Goal: Task Accomplishment & Management: Manage account settings

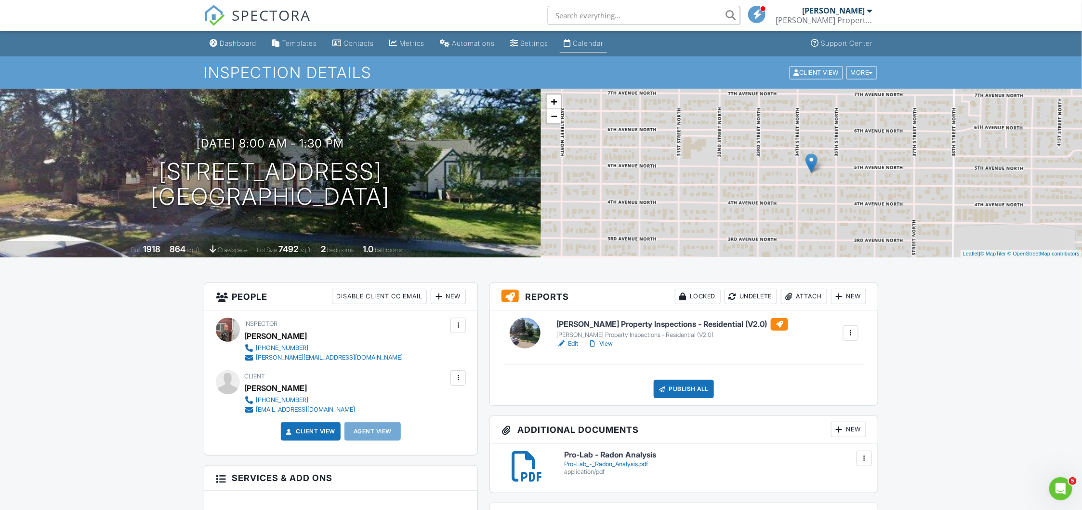
click at [586, 45] on div "Calendar" at bounding box center [588, 43] width 30 height 8
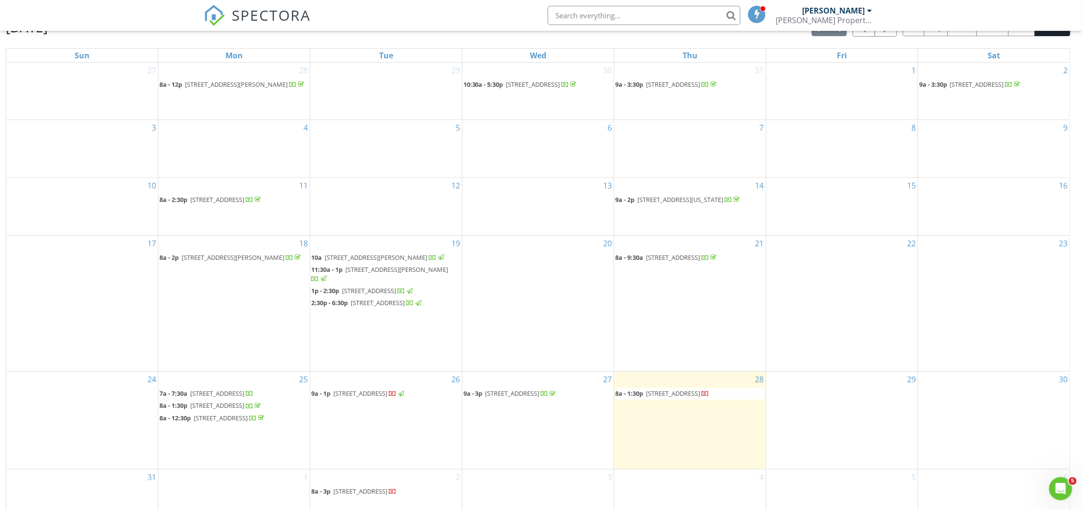
scroll to position [128, 0]
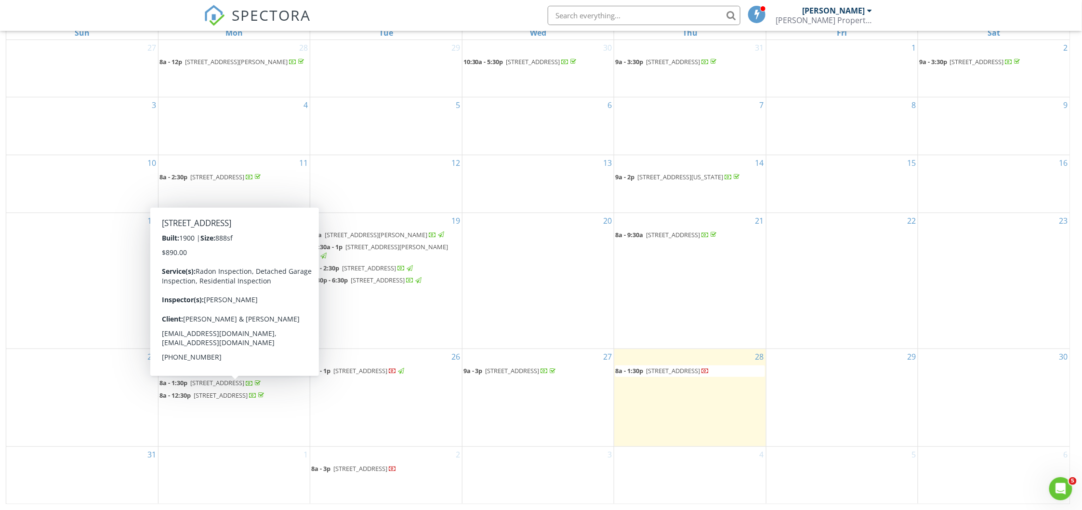
click at [215, 387] on span "911 6th Ave N, Great Falls 59401" at bounding box center [217, 382] width 54 height 9
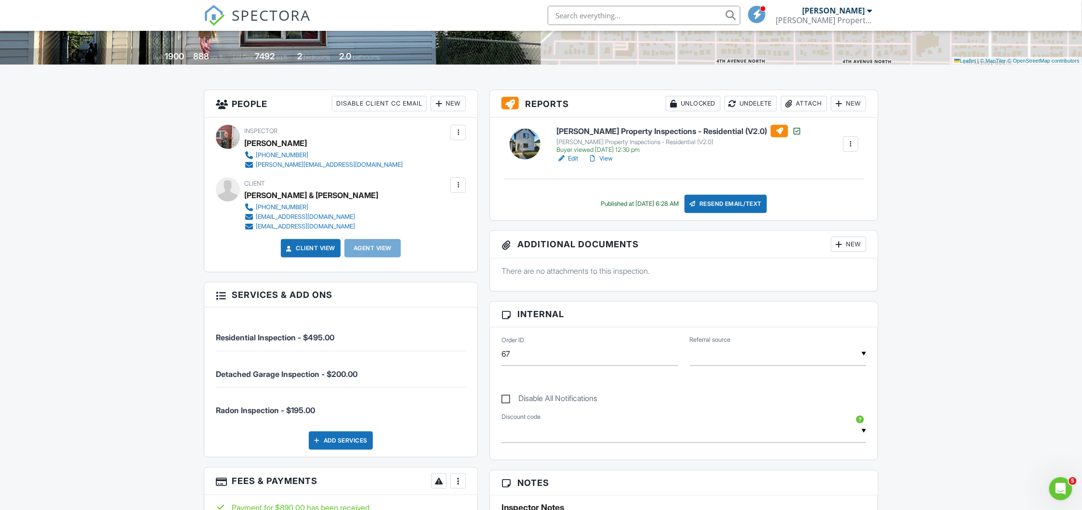
click at [628, 133] on h6 "Mr. Bronk's Property Inspections - Residential (V2.0)" at bounding box center [679, 131] width 245 height 13
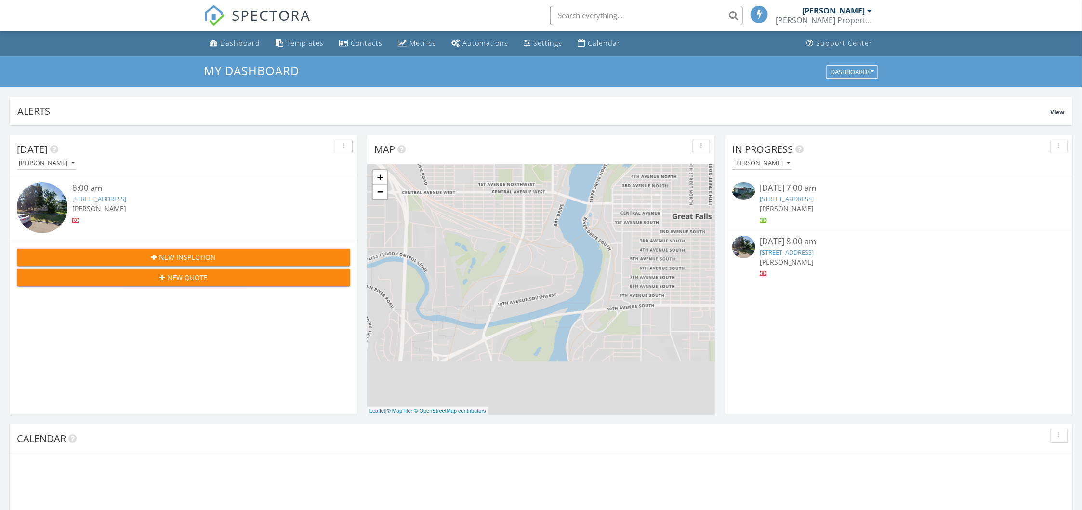
scroll to position [5, 5]
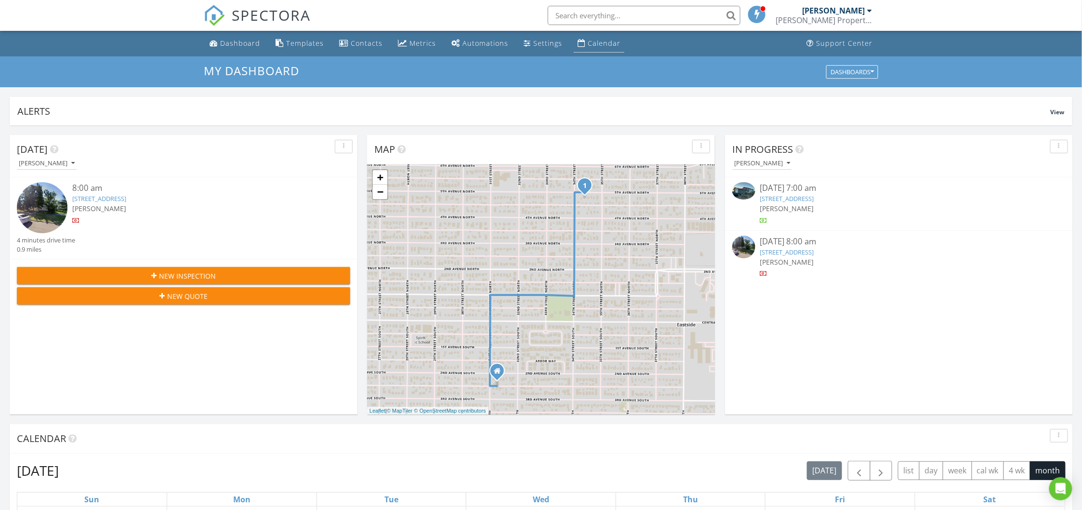
click at [592, 41] on div "Calendar" at bounding box center [604, 43] width 33 height 9
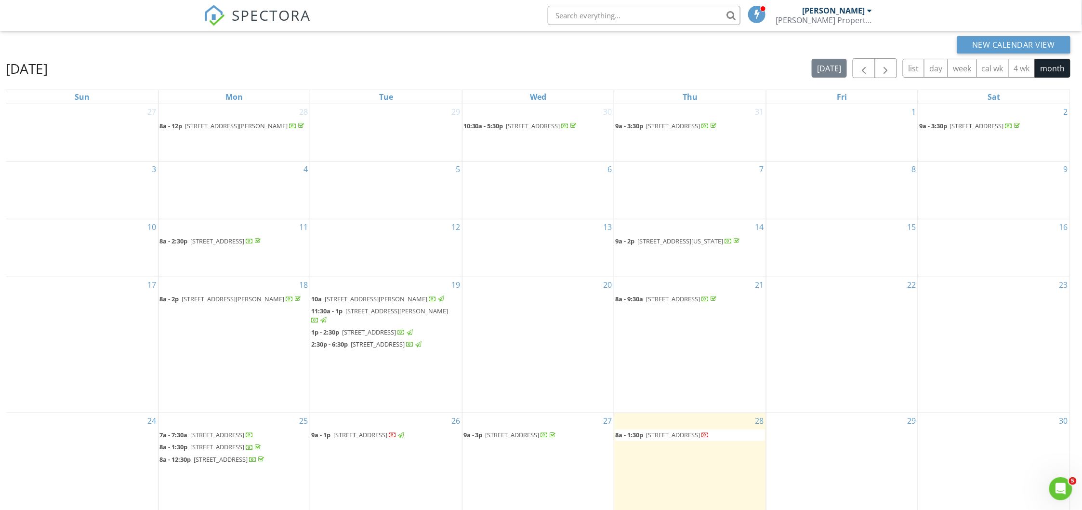
scroll to position [128, 0]
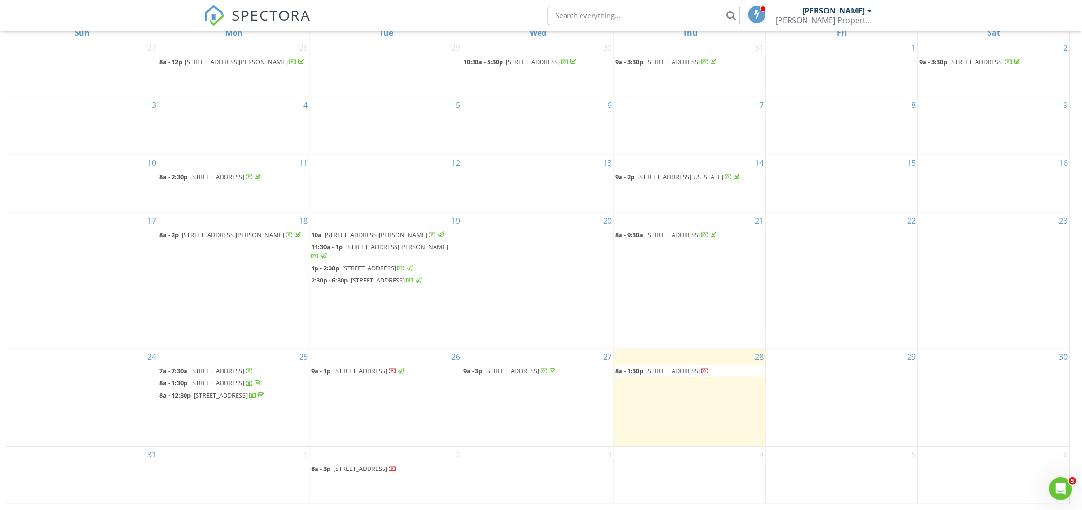
click at [228, 399] on span "[STREET_ADDRESS]" at bounding box center [221, 395] width 54 height 9
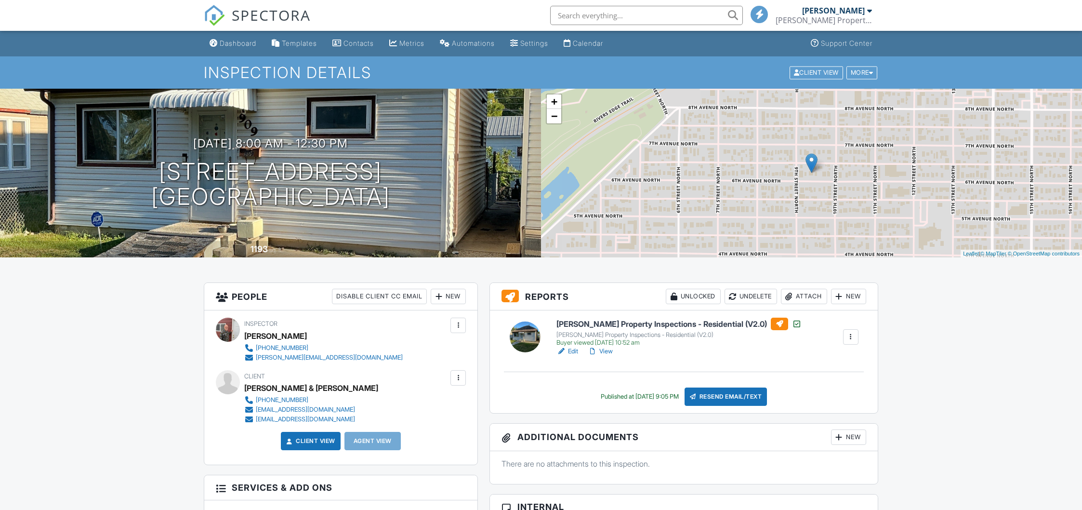
click at [609, 326] on h6 "[PERSON_NAME] Property Inspections - Residential (V2.0)" at bounding box center [679, 324] width 245 height 13
